Goal: Task Accomplishment & Management: Use online tool/utility

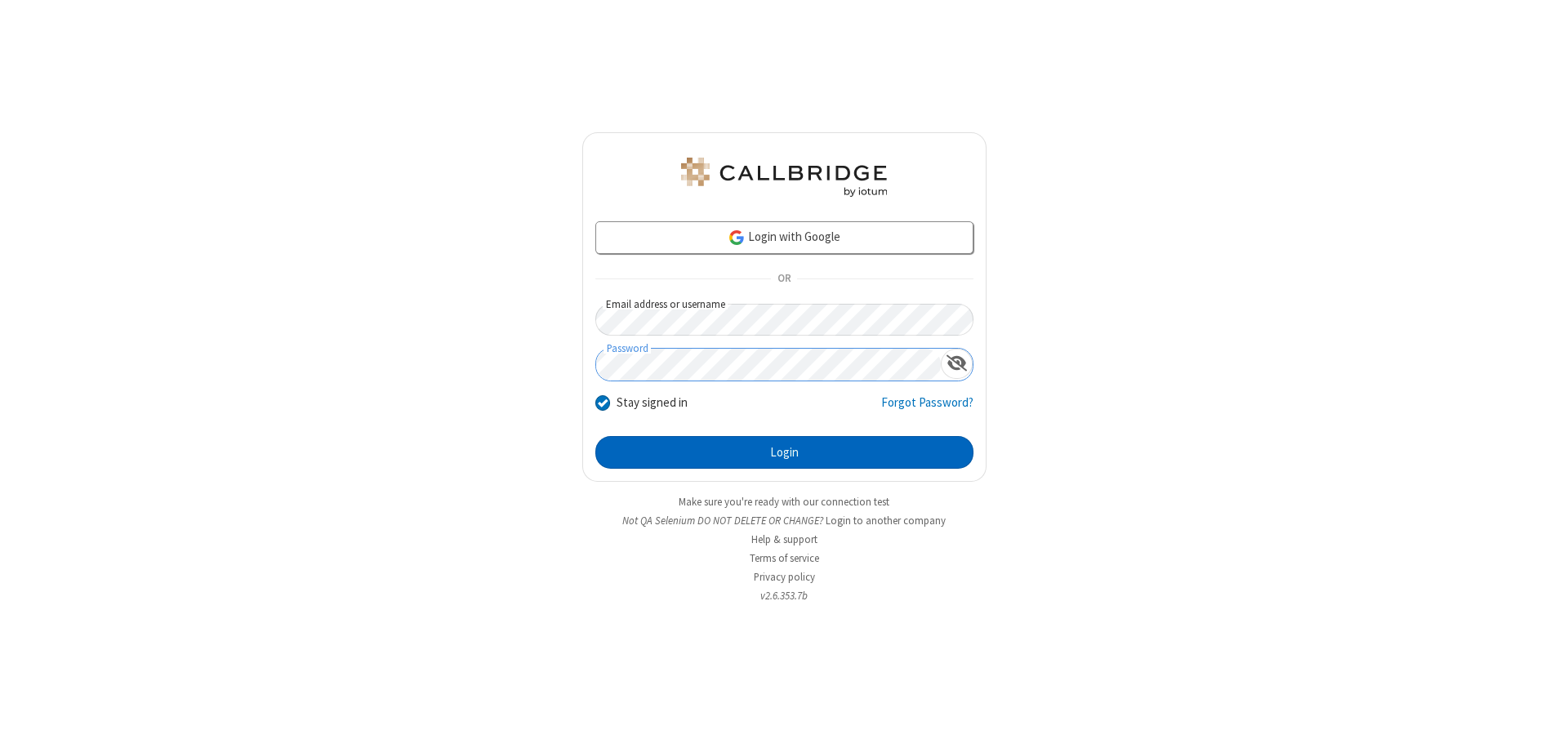
click at [784, 453] on button "Login" at bounding box center [784, 453] width 378 height 33
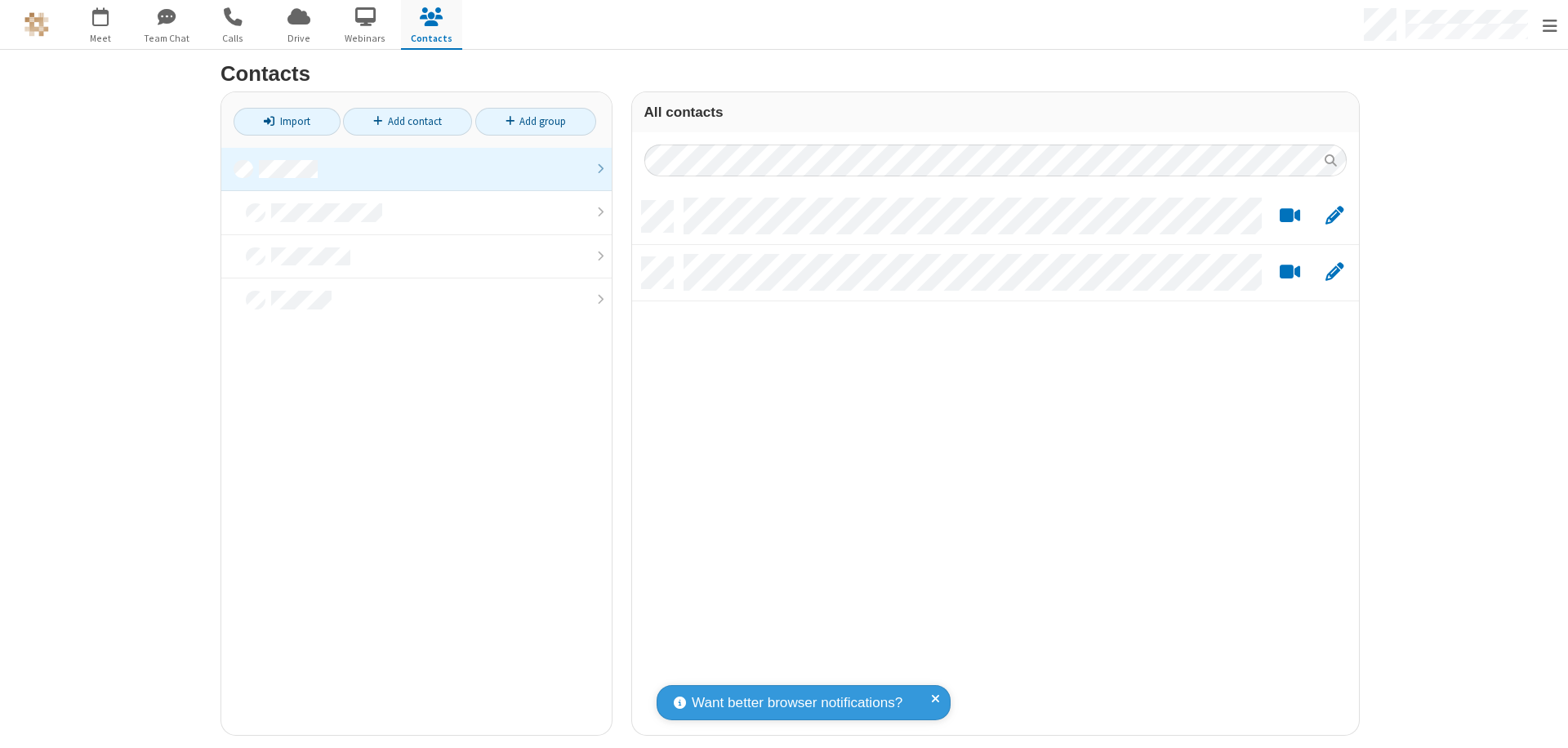
scroll to position [535, 714]
